Goal: Task Accomplishment & Management: Manage account settings

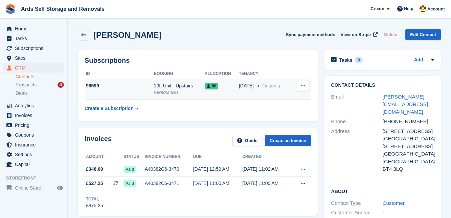
click at [109, 83] on div "96599" at bounding box center [119, 86] width 69 height 7
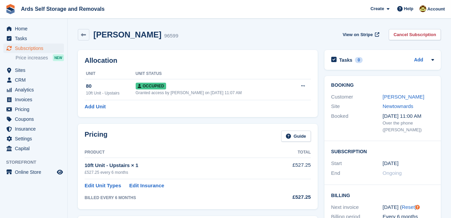
click at [317, 144] on div "Pricing Guide Product Total 10ft Unit - Upstairs × 1 £527.25 every 6 months £52…" at bounding box center [198, 166] width 240 height 85
click at [390, 98] on link "[PERSON_NAME]" at bounding box center [403, 97] width 42 height 6
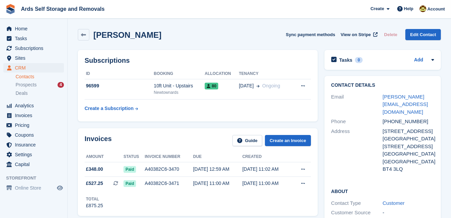
click at [323, 124] on div "Contact Details Email [PERSON_NAME][EMAIL_ADDRESS][DOMAIN_NAME] Phone [PHONE_NU…" at bounding box center [382, 205] width 123 height 264
click at [321, 171] on div "Contact Details Email [PERSON_NAME][EMAIL_ADDRESS][DOMAIN_NAME] Phone [PHONE_NU…" at bounding box center [382, 205] width 123 height 264
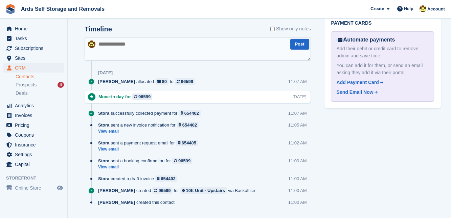
scroll to position [343, 0]
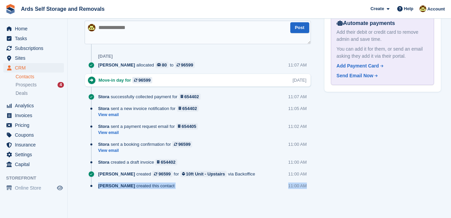
click at [314, 183] on div "Timeline Show only notes Post 21 Jul Ethan McFerran allocated 80 to 96599 11:07…" at bounding box center [198, 106] width 240 height 208
drag, startPoint x: 314, startPoint y: 183, endPoint x: 278, endPoint y: 170, distance: 37.5
click at [278, 171] on div "Ethan McFerran created 96599 for 10ft Unit - Upstairs via Backoffice 11:00 AM" at bounding box center [204, 177] width 213 height 12
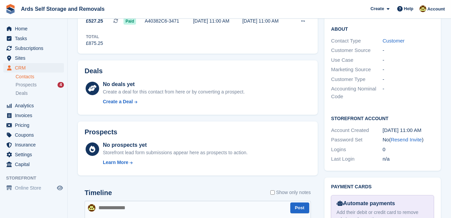
scroll to position [110, 0]
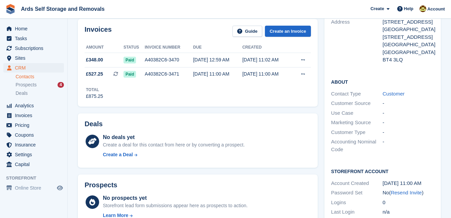
click at [278, 170] on div "Deals No deals yet Create a deal for this contact from here or by converting a …" at bounding box center [197, 140] width 247 height 61
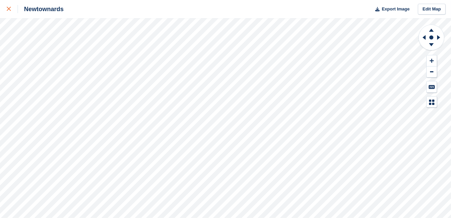
click at [9, 8] on icon at bounding box center [9, 9] width 4 height 4
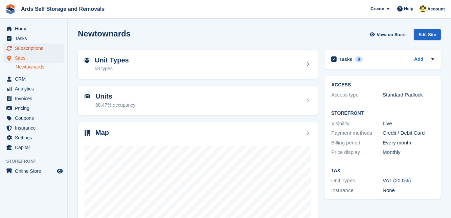
click at [32, 47] on span "Subscriptions" at bounding box center [35, 48] width 41 height 9
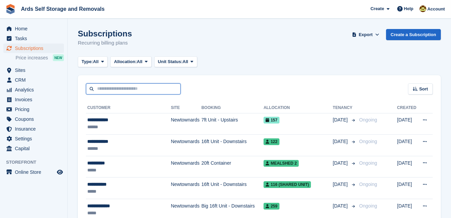
click at [107, 92] on input "text" at bounding box center [133, 89] width 95 height 11
type input "*****"
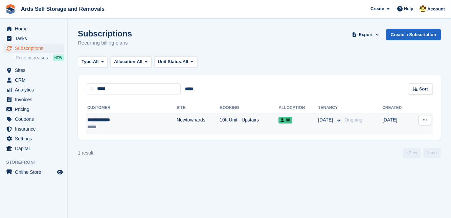
click at [219, 122] on td "10ft Unit - Upstairs" at bounding box center [248, 123] width 59 height 21
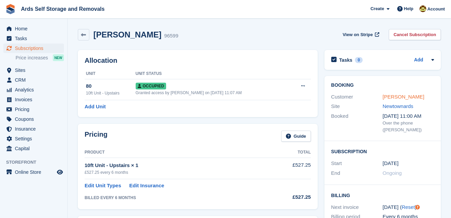
click at [391, 96] on link "[PERSON_NAME]" at bounding box center [403, 97] width 42 height 6
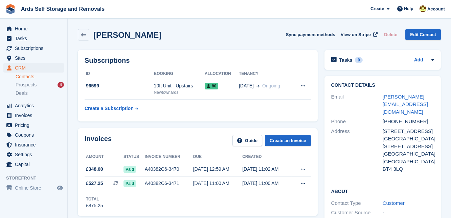
click at [321, 134] on div "Contact Details Email [PERSON_NAME][EMAIL_ADDRESS][DOMAIN_NAME] Phone [PHONE_NU…" at bounding box center [382, 205] width 123 height 264
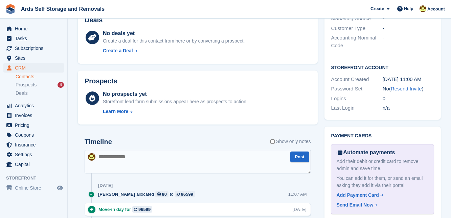
scroll to position [221, 0]
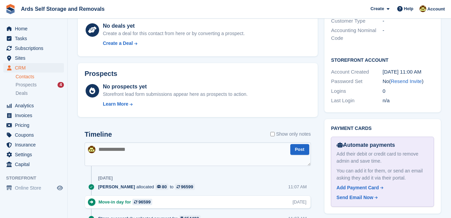
click at [95, 150] on textarea at bounding box center [198, 155] width 226 height 24
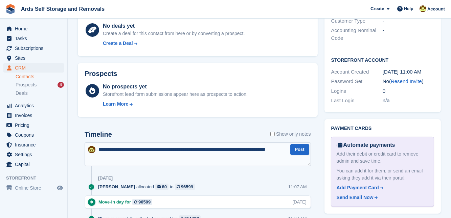
type textarea "**********"
